Goal: Task Accomplishment & Management: Complete application form

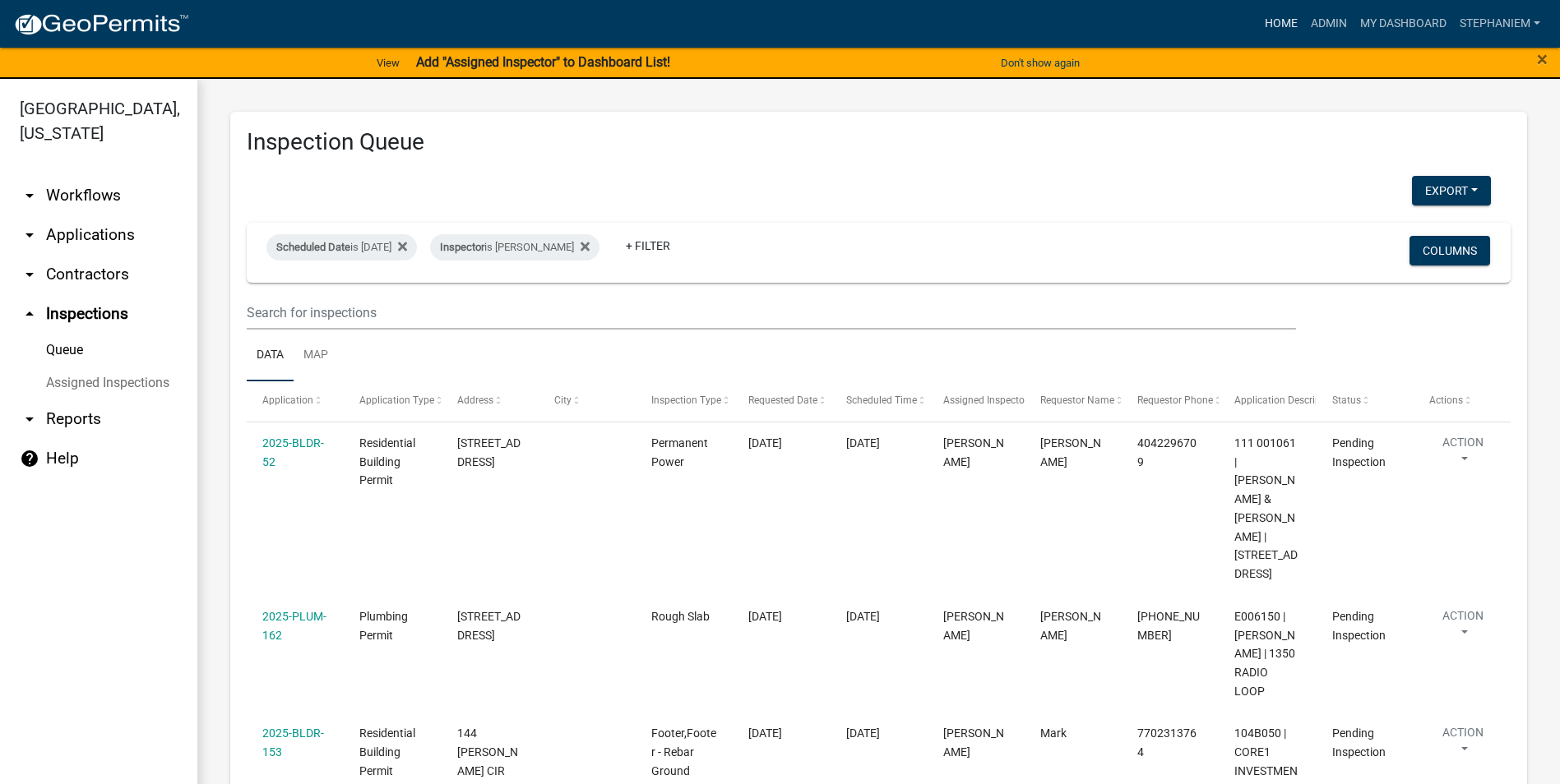
click at [1286, 17] on link "Home" at bounding box center [1281, 24] width 46 height 31
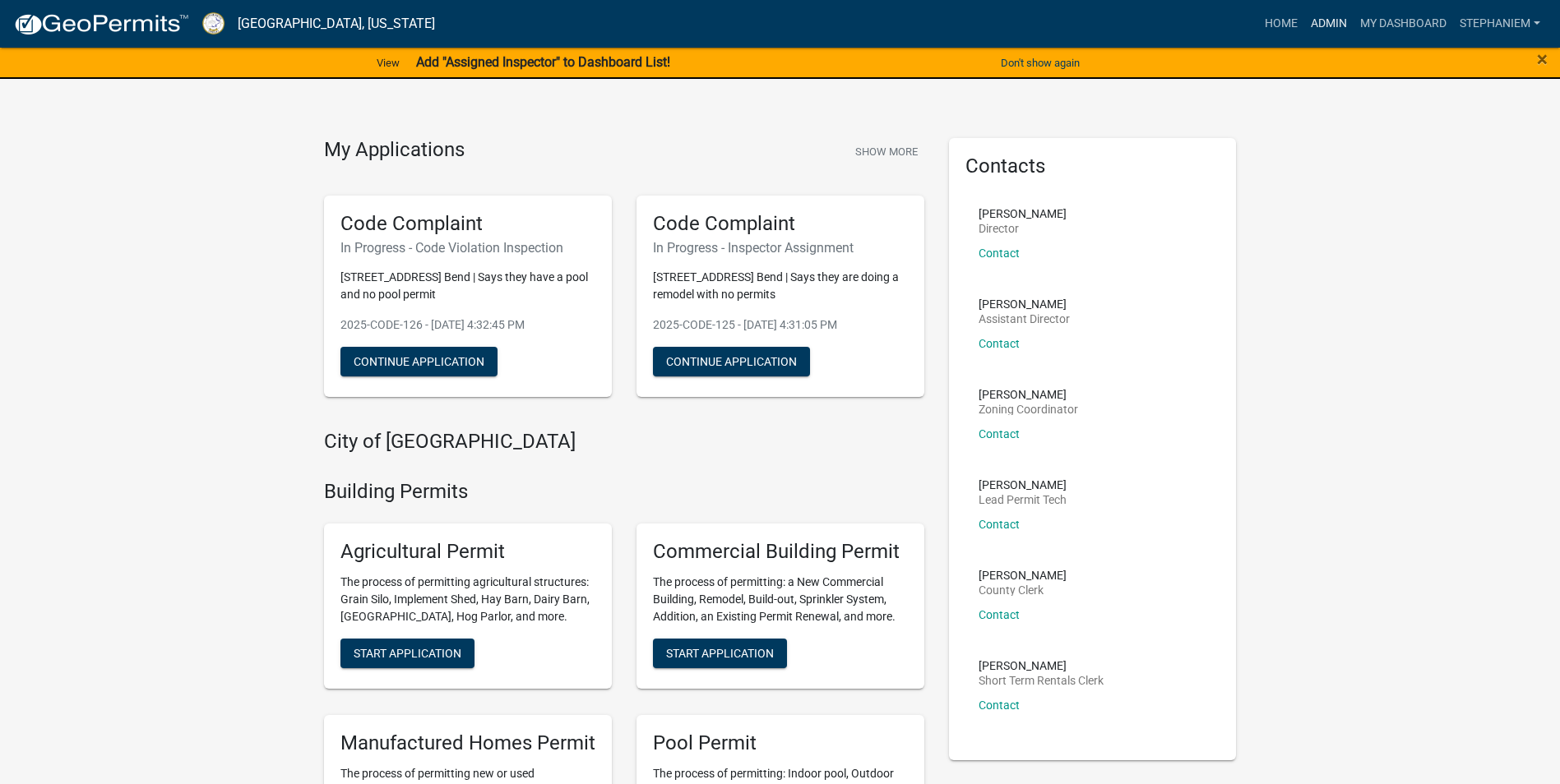
click at [1319, 29] on link "Admin" at bounding box center [1328, 24] width 50 height 31
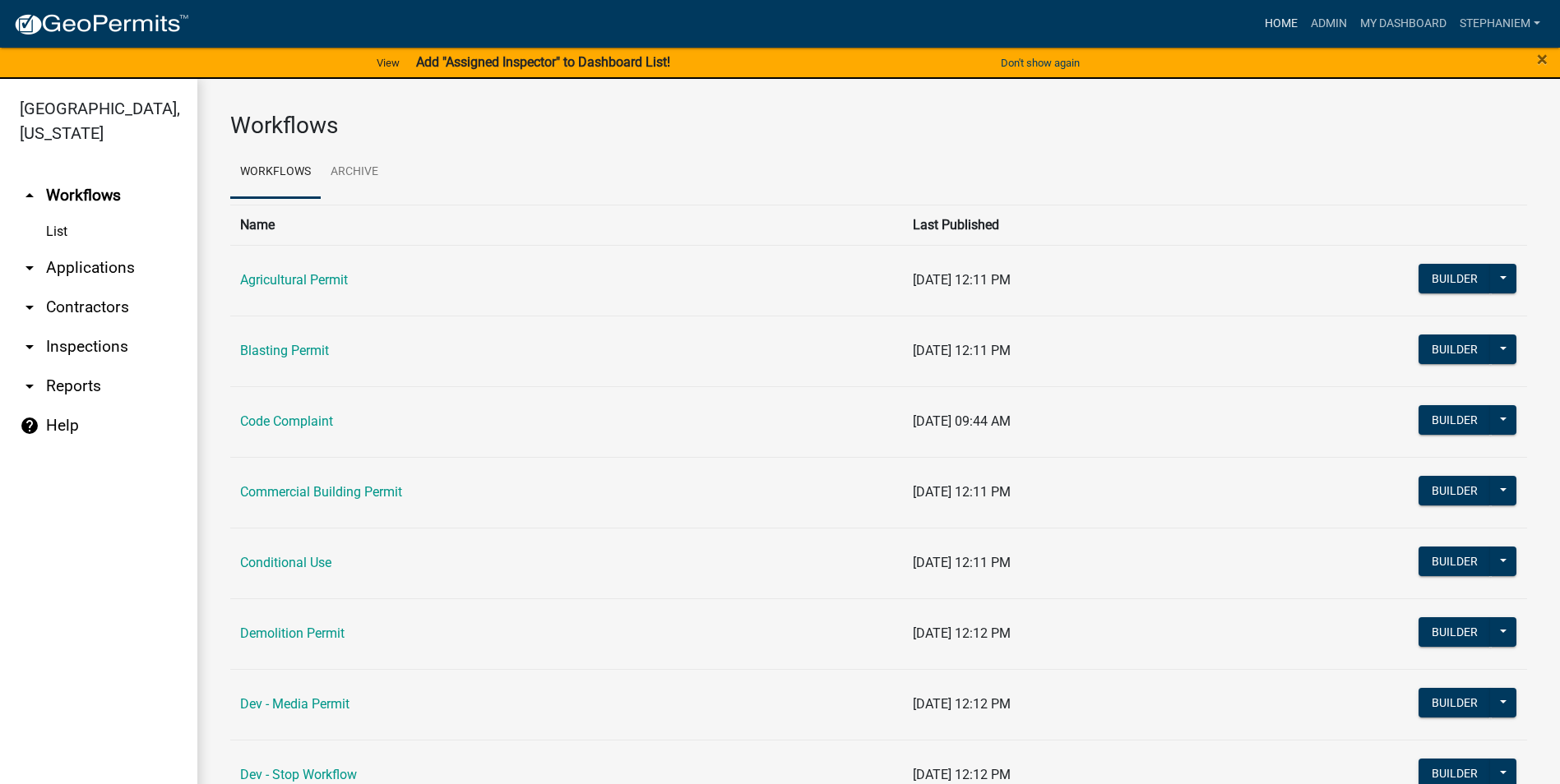
click at [1275, 30] on link "Home" at bounding box center [1281, 24] width 46 height 31
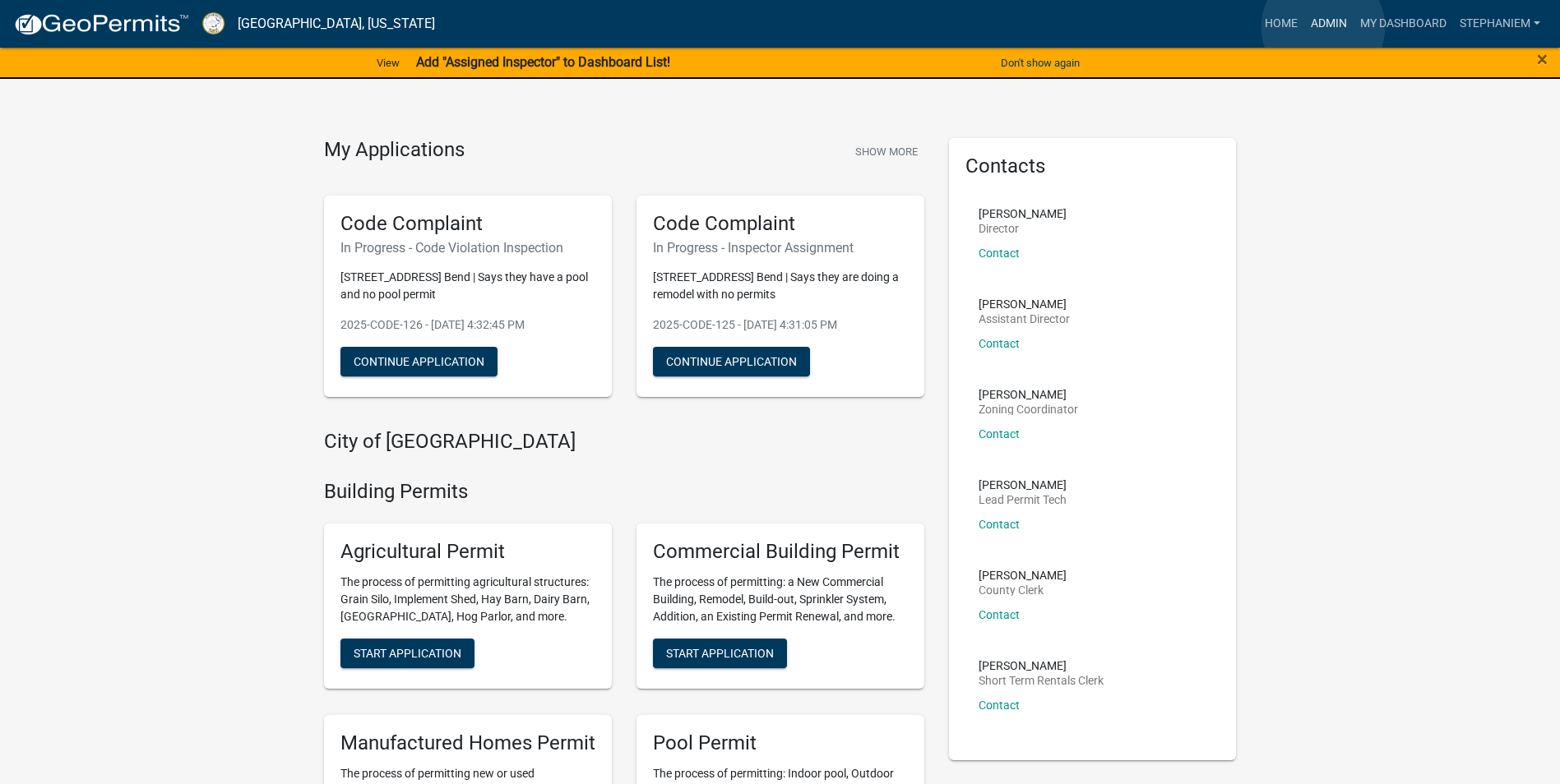
click at [1323, 27] on link "Admin" at bounding box center [1328, 24] width 50 height 31
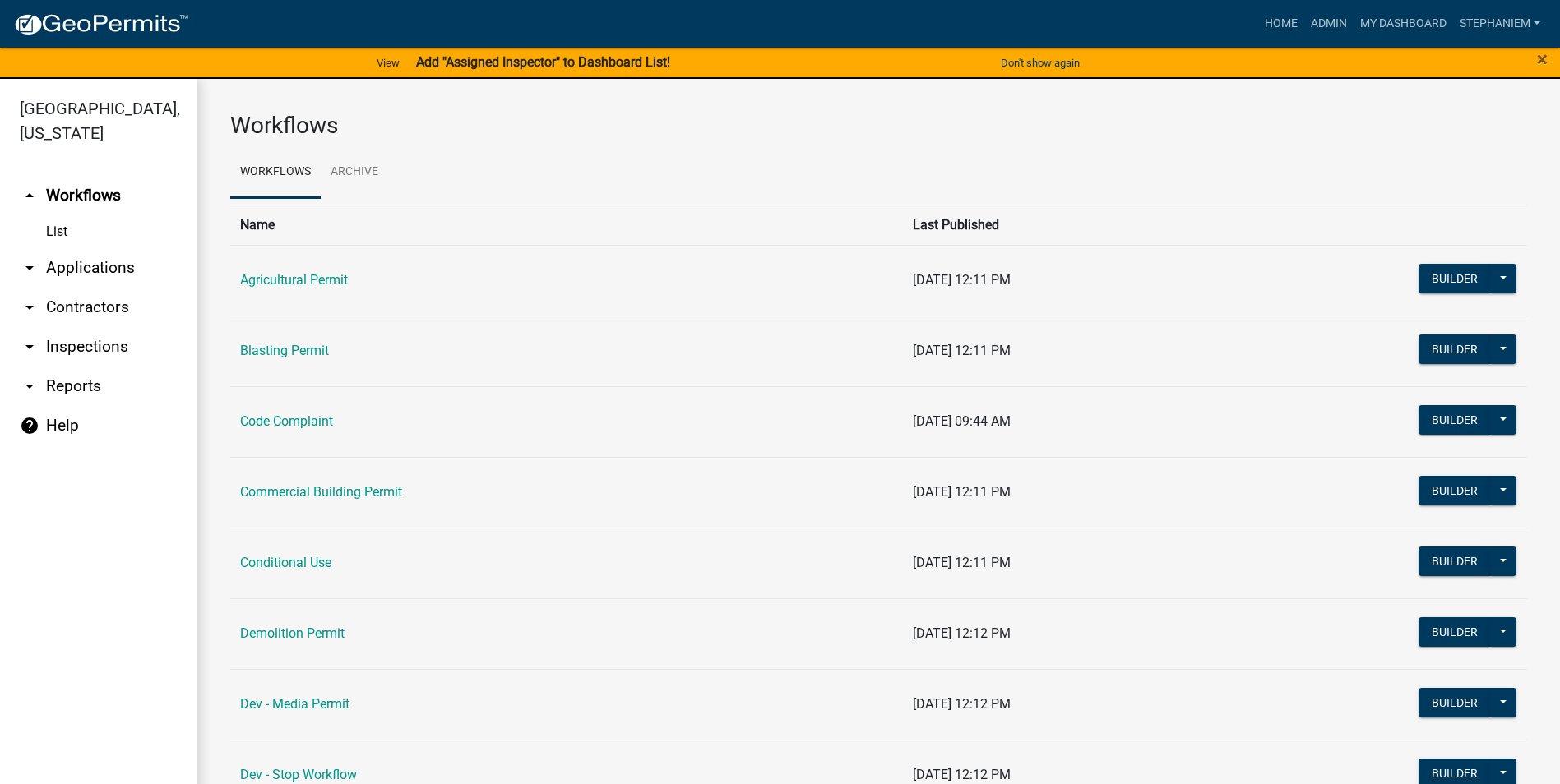
click at [105, 264] on link "arrow_drop_down Applications" at bounding box center [98, 267] width 197 height 39
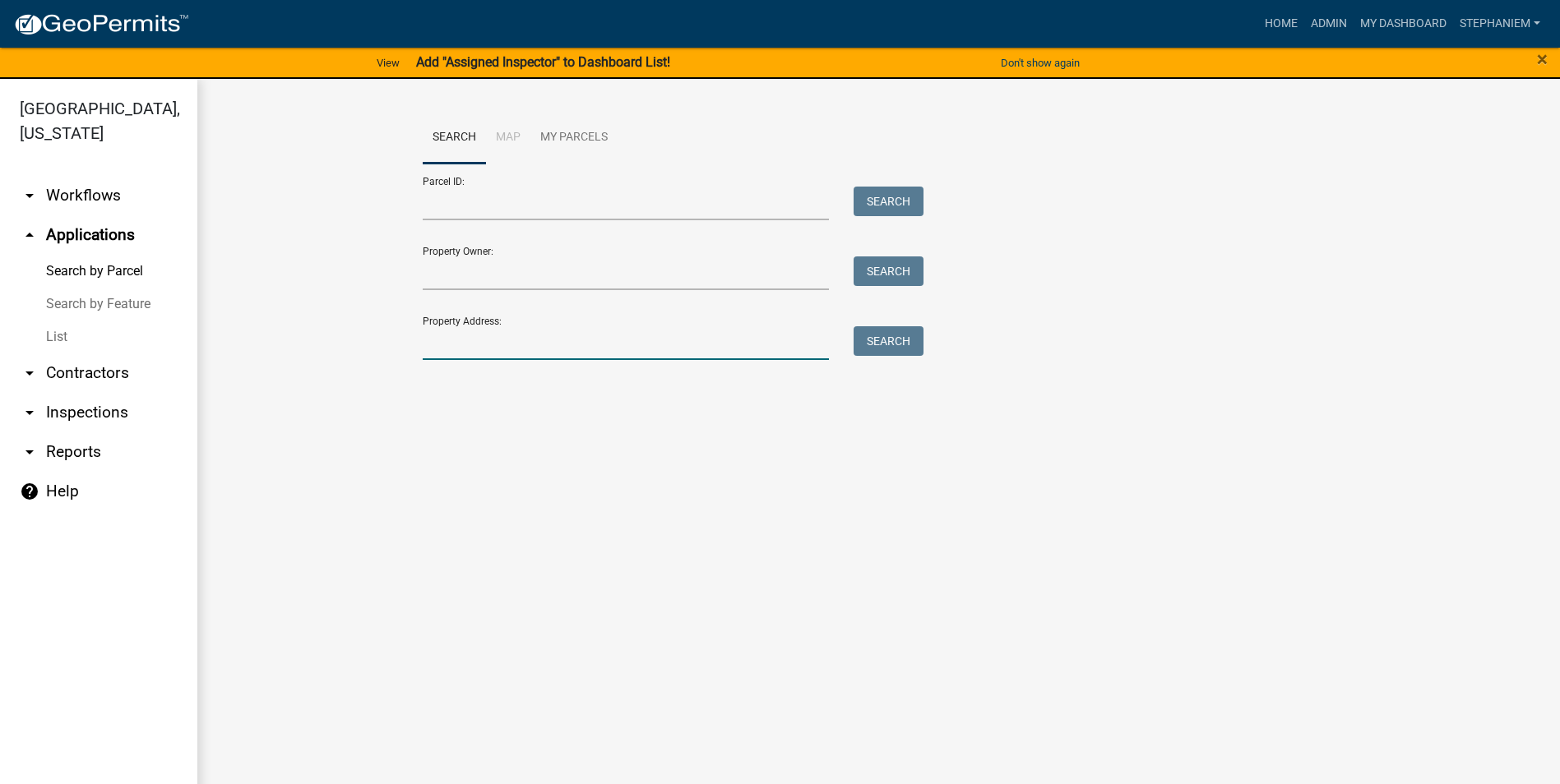
click at [492, 351] on input "Property Address:" at bounding box center [626, 343] width 407 height 34
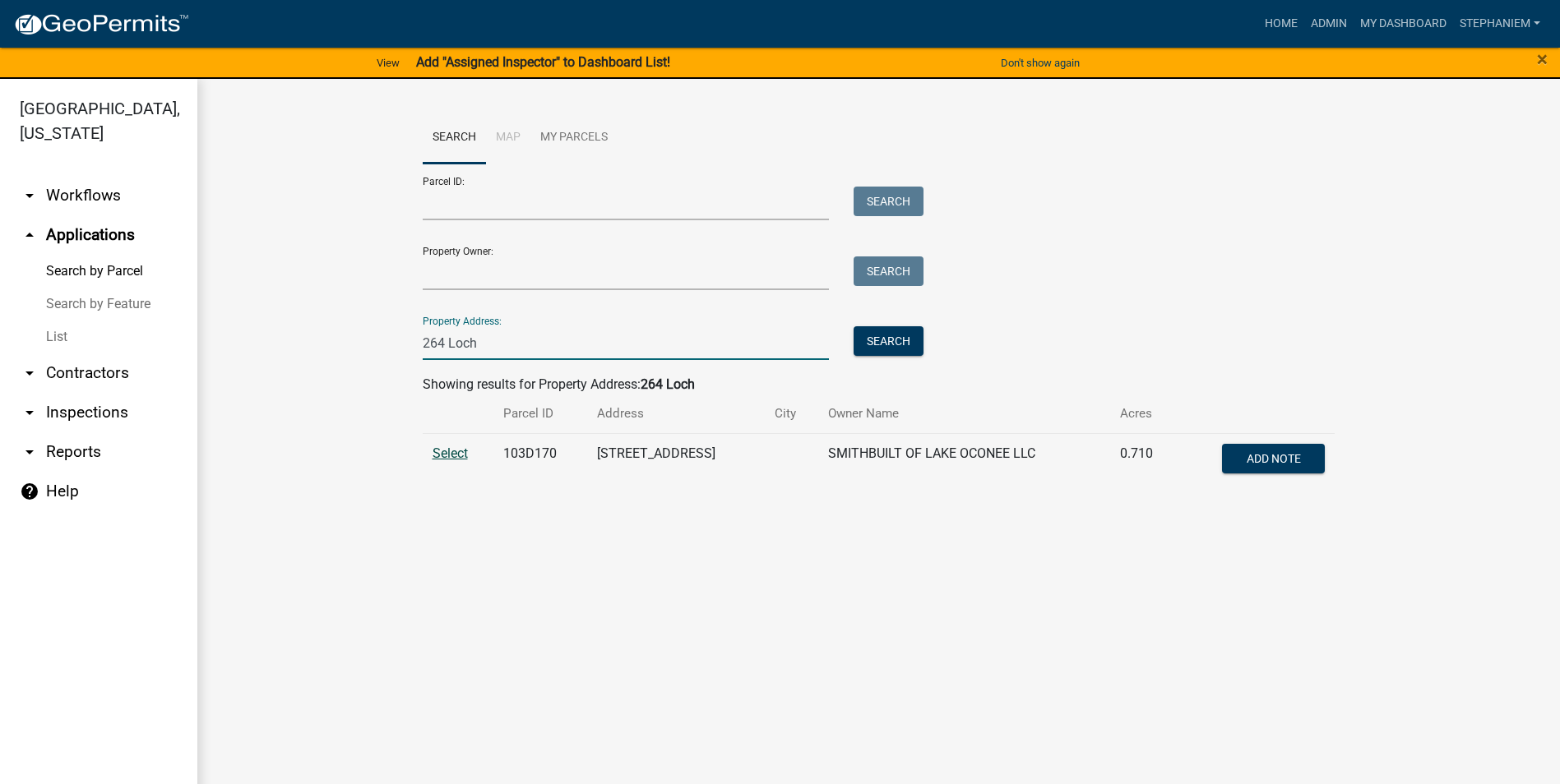
type input "264 Loch"
click at [444, 452] on span "Select" at bounding box center [450, 453] width 36 height 16
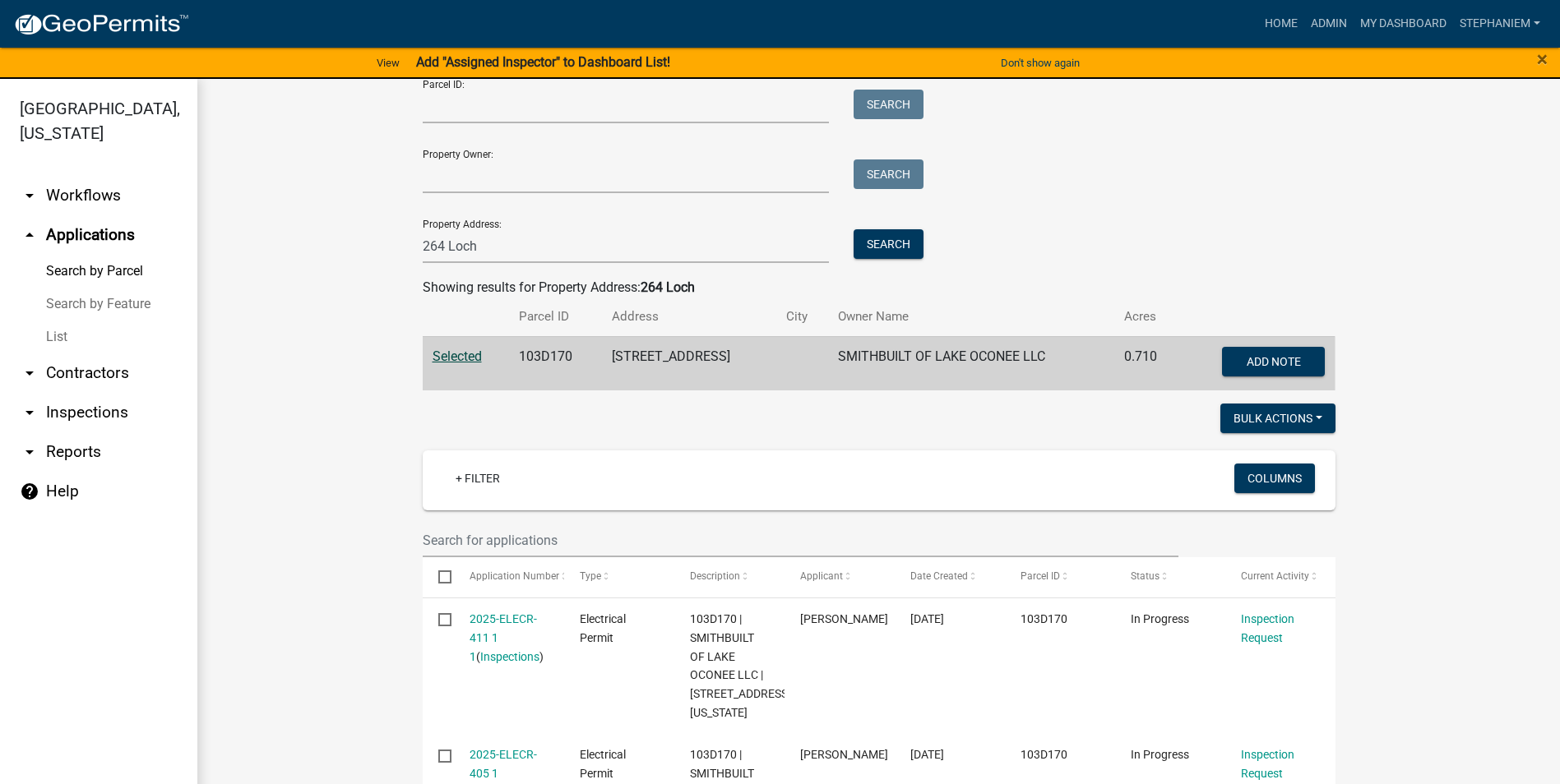
scroll to position [49, 0]
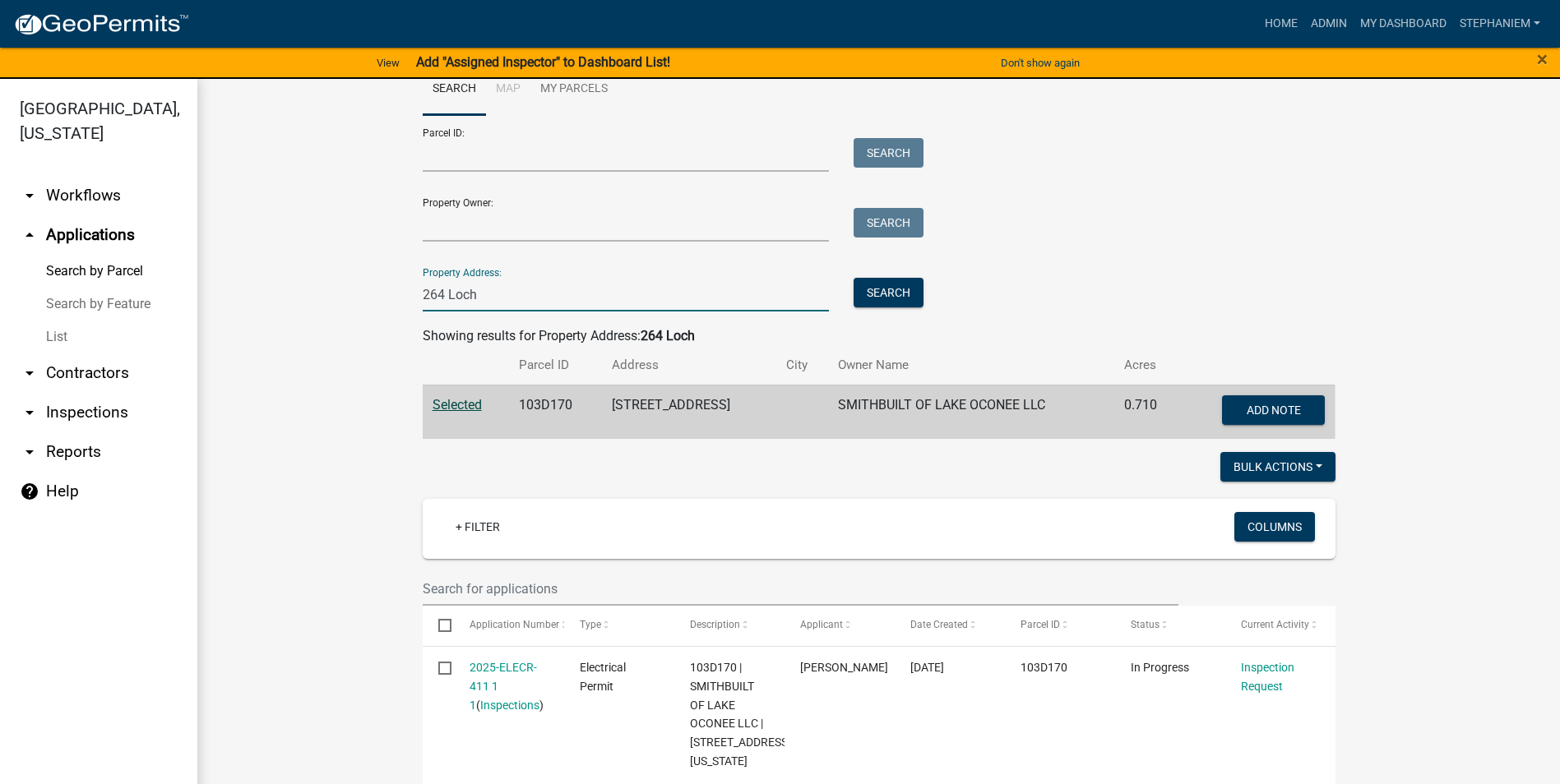
drag, startPoint x: 474, startPoint y: 287, endPoint x: 348, endPoint y: 309, distance: 127.9
click at [348, 309] on wm-workflow-application-search-view "Search Map My Parcels Parcel ID: Search Property Owner: Search Property Address…" at bounding box center [878, 632] width 1297 height 1137
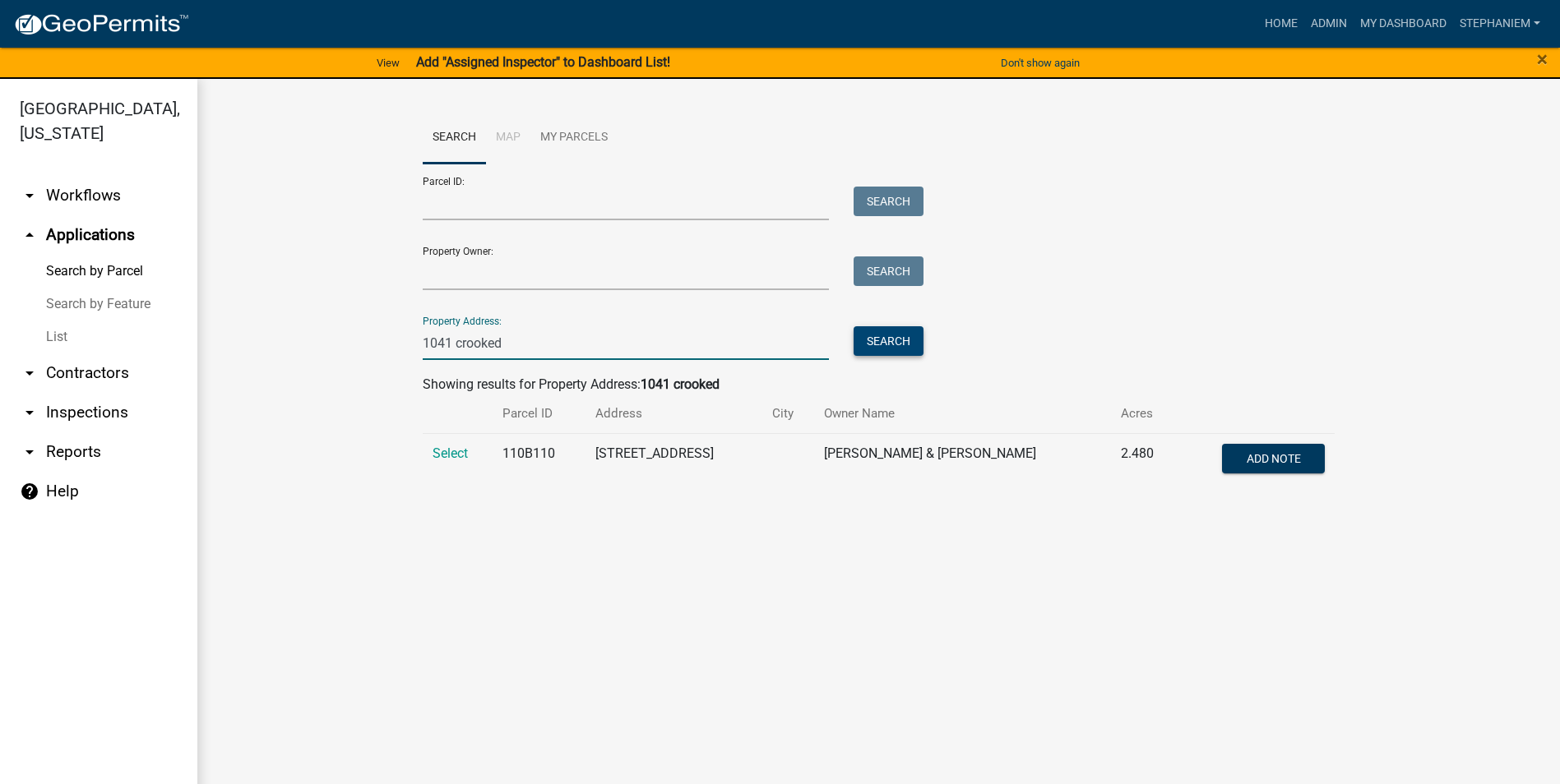
click at [862, 336] on button "Search" at bounding box center [888, 341] width 70 height 30
click at [434, 448] on span "Select" at bounding box center [450, 453] width 36 height 16
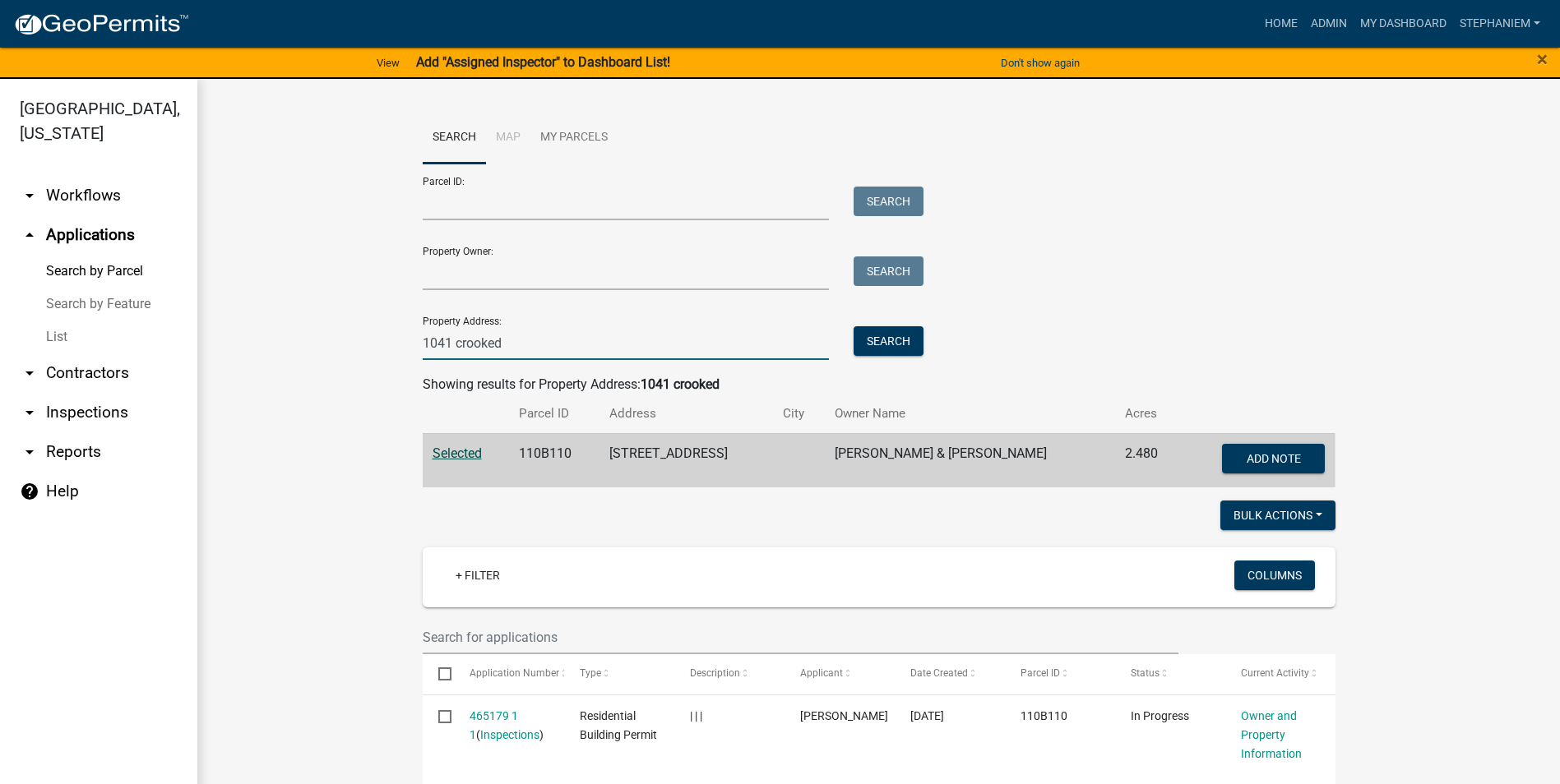
click at [504, 348] on input "1041 crooked" at bounding box center [626, 343] width 407 height 34
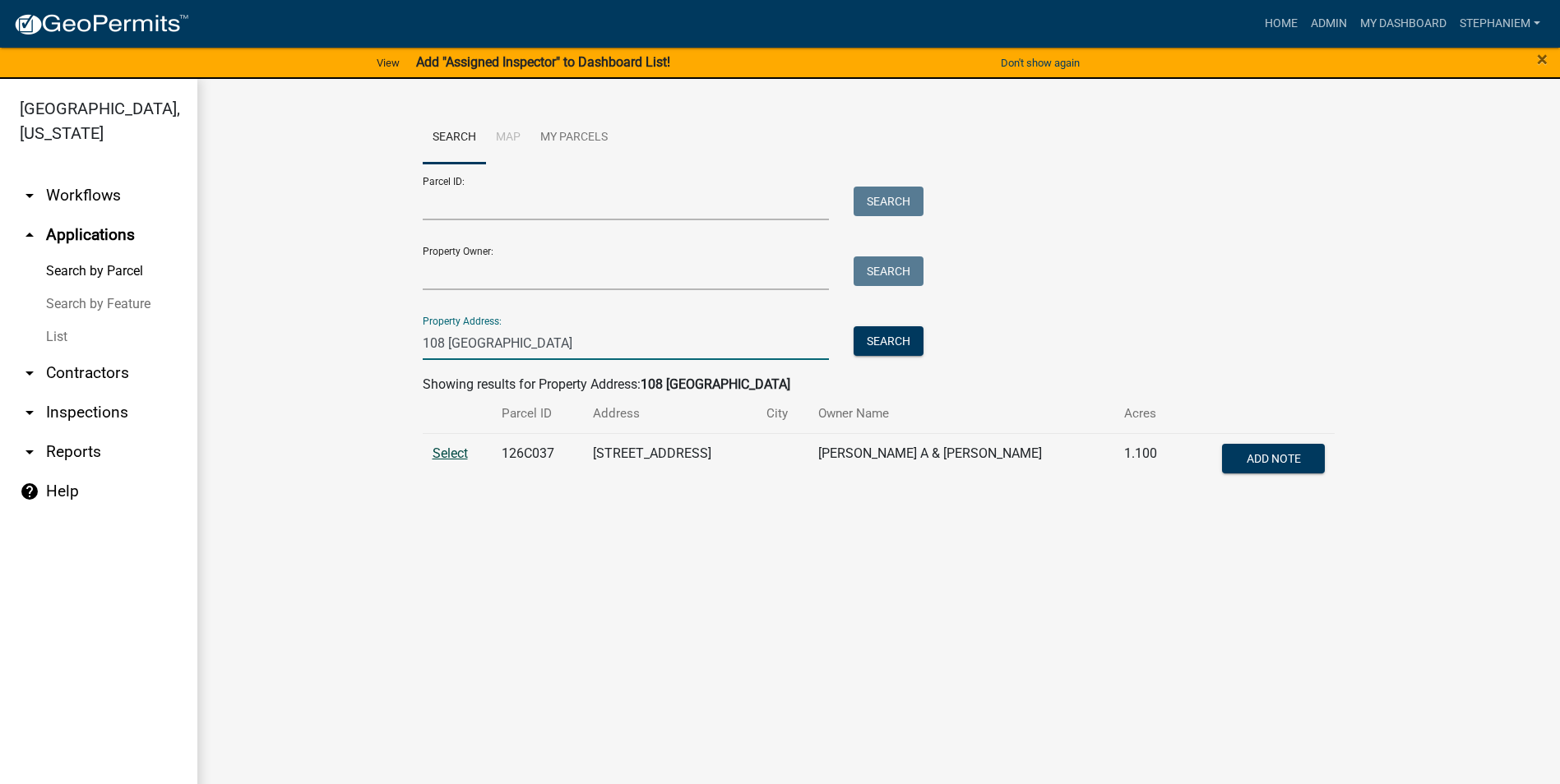
type input "108 [GEOGRAPHIC_DATA]"
click at [455, 454] on span "Select" at bounding box center [450, 453] width 36 height 16
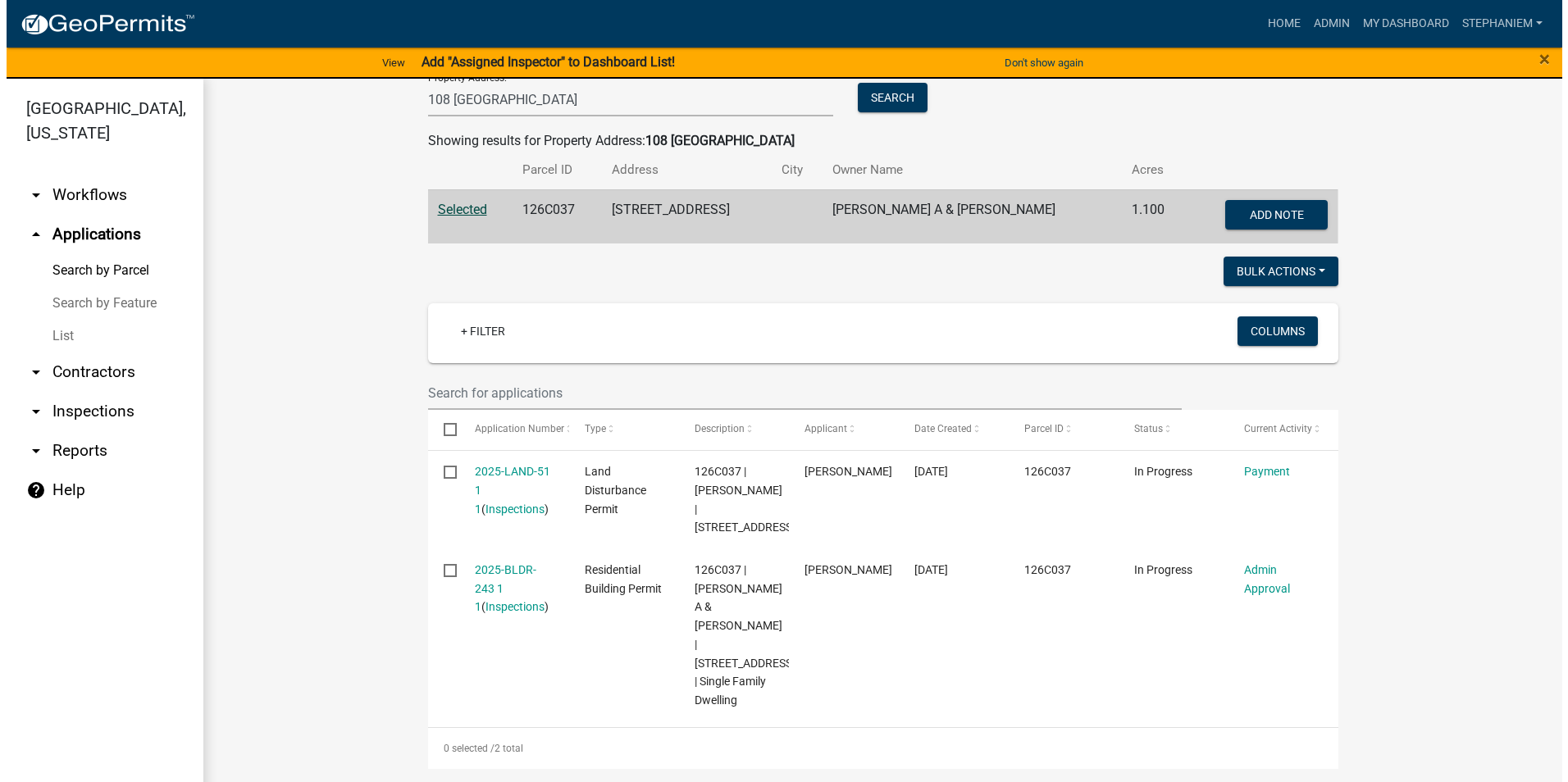
scroll to position [262, 0]
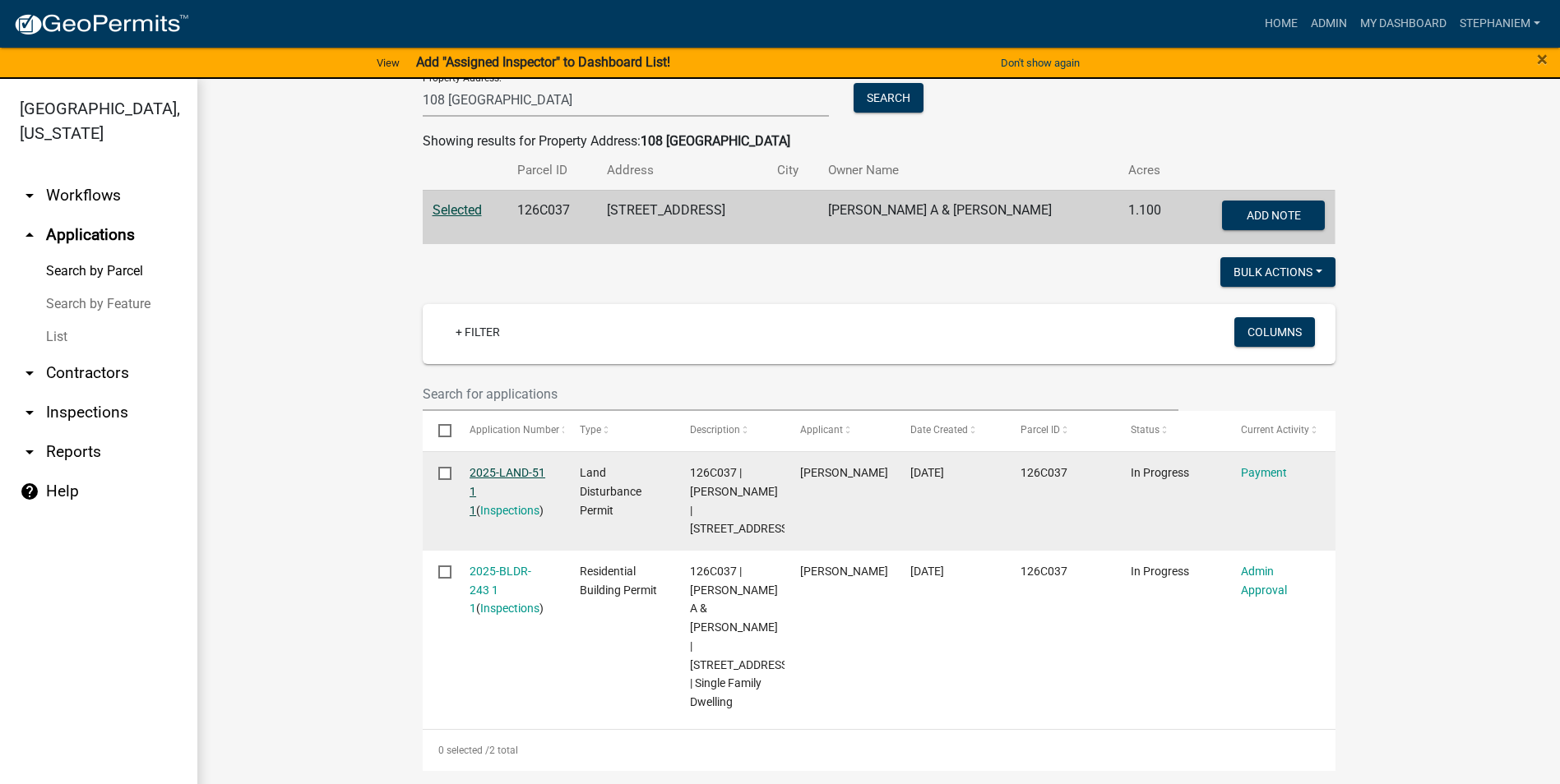
click at [502, 466] on link "2025-LAND-51 1 1" at bounding box center [507, 491] width 76 height 51
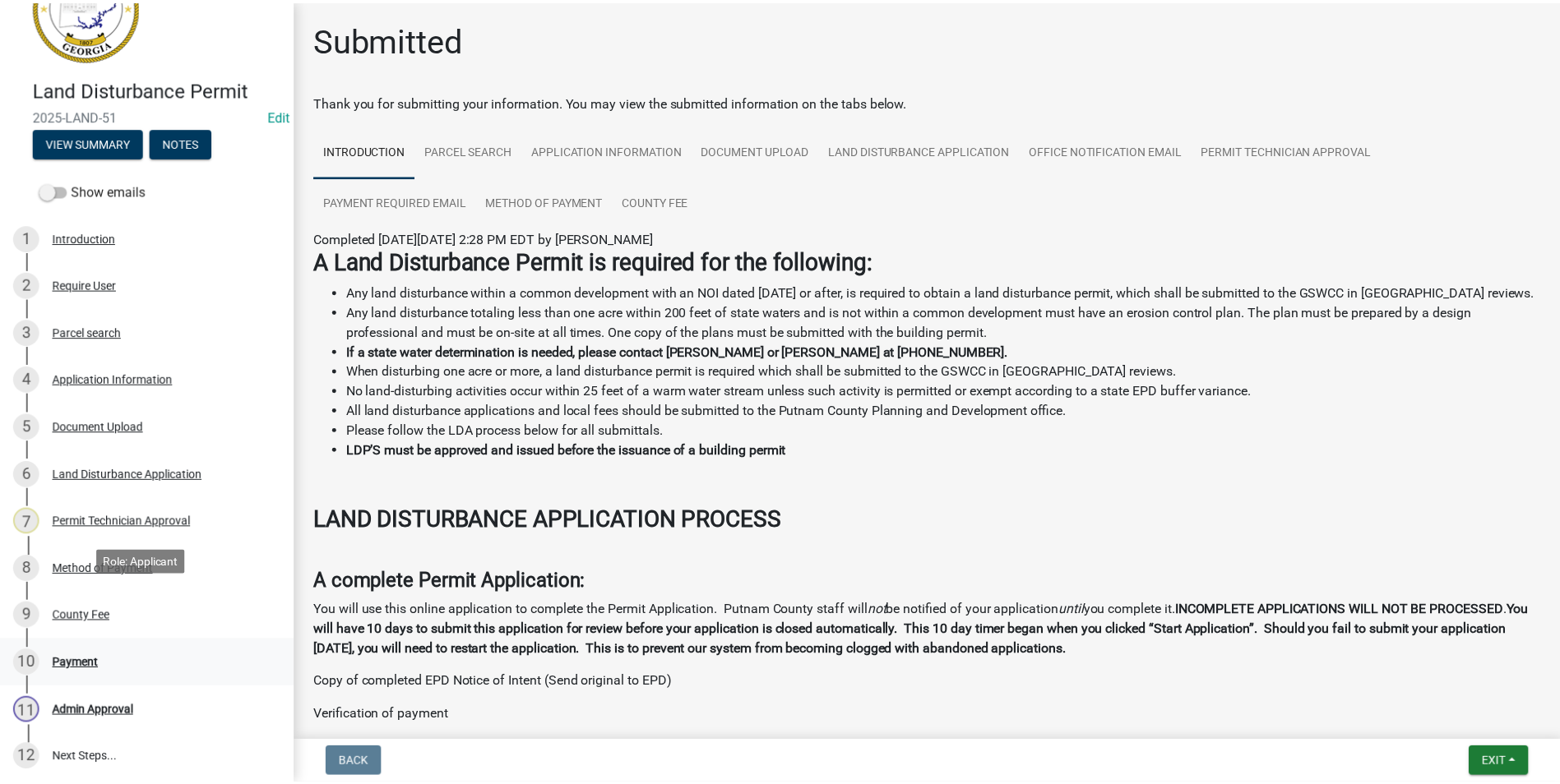
scroll to position [82, 0]
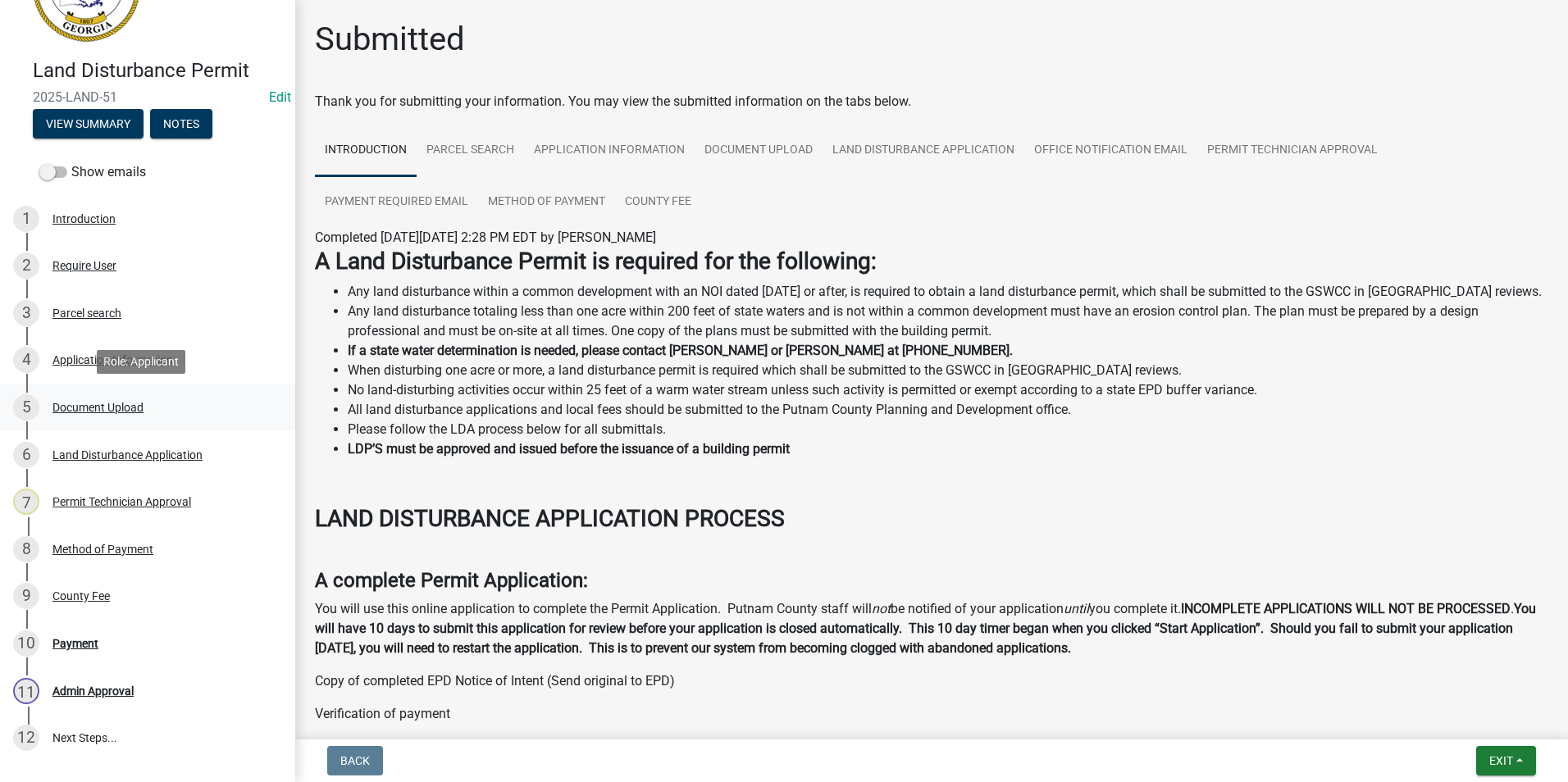
click at [110, 423] on link "5 Document Upload" at bounding box center [148, 408] width 296 height 48
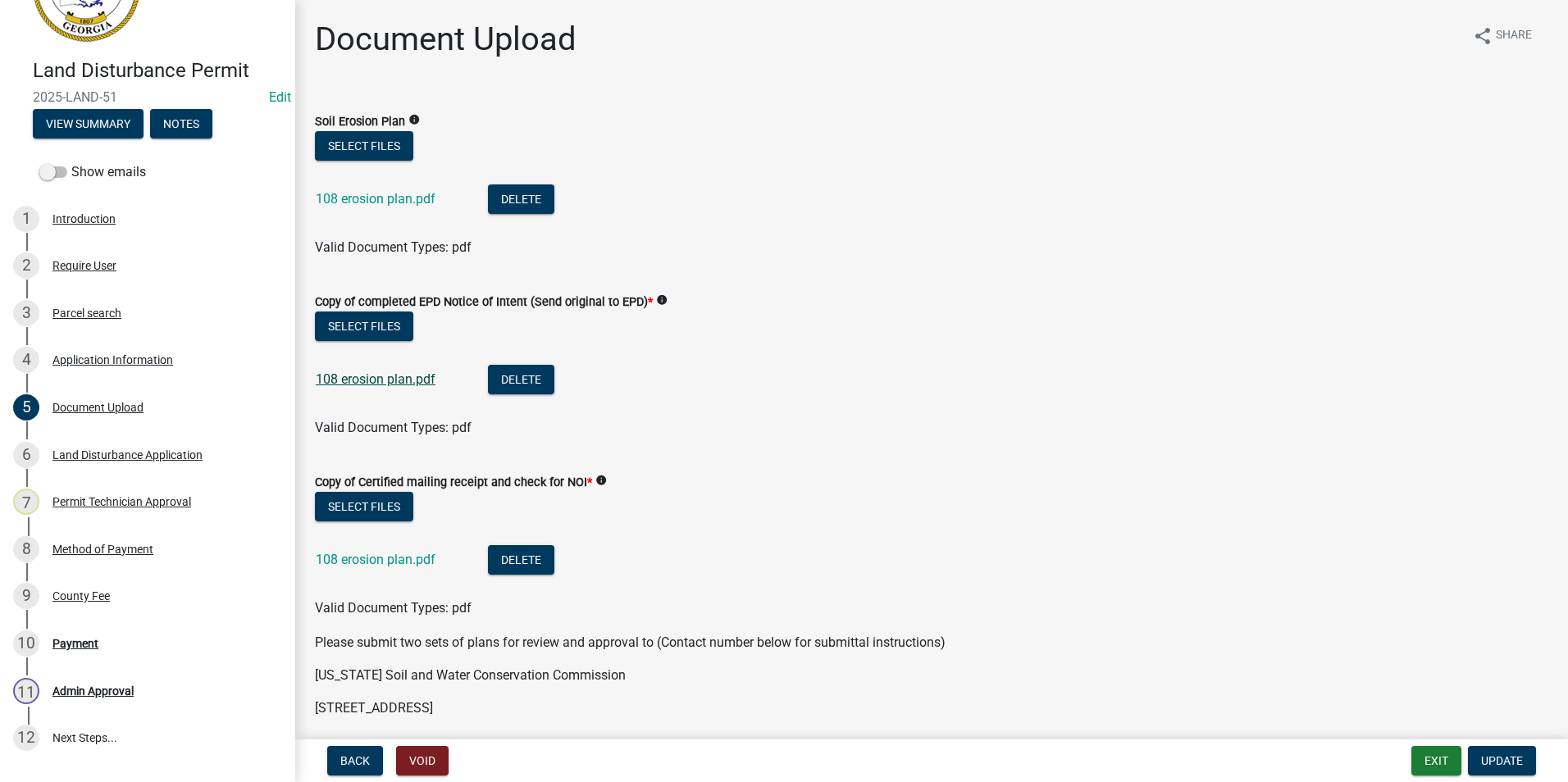
click at [334, 385] on link "108 erosion plan.pdf" at bounding box center [375, 379] width 120 height 16
